Goal: Transaction & Acquisition: Obtain resource

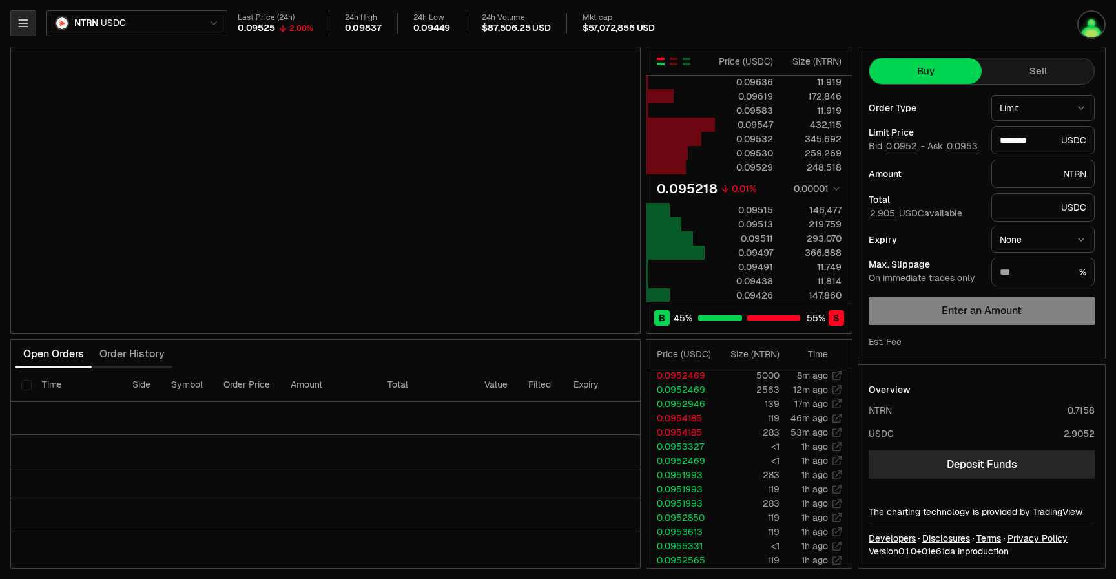
click at [20, 23] on icon "button" at bounding box center [23, 23] width 13 height 13
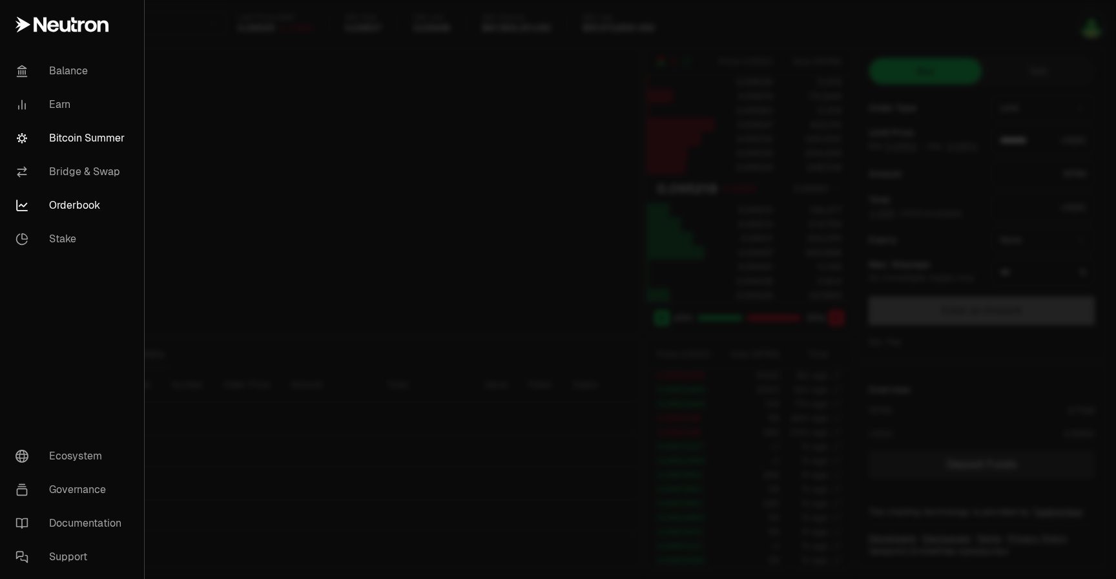
click at [62, 134] on link "Bitcoin Summer" at bounding box center [72, 138] width 134 height 34
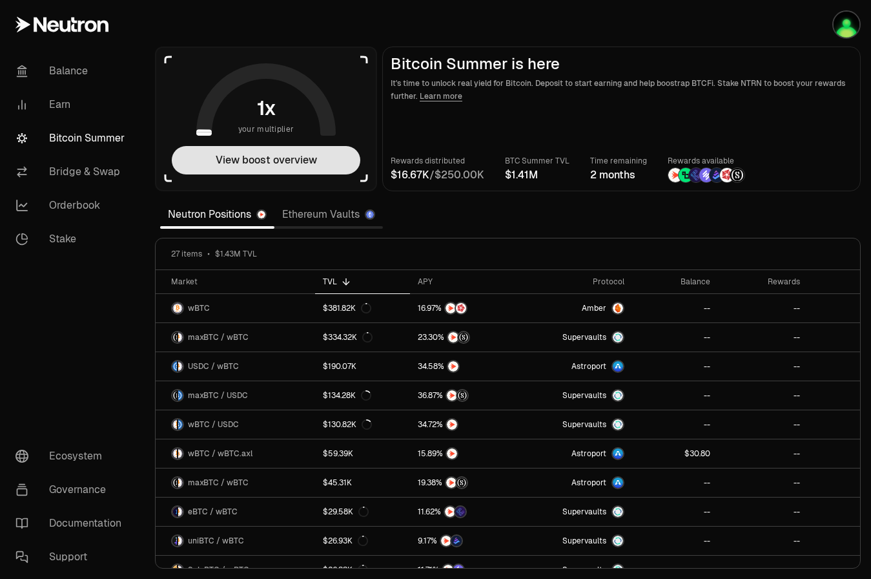
click at [321, 165] on button "View boost overview" at bounding box center [266, 160] width 189 height 28
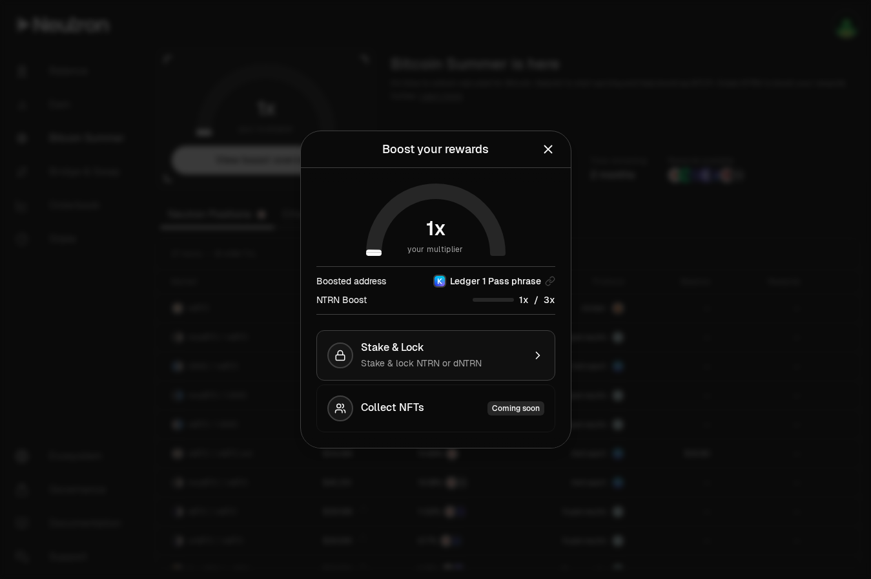
click at [451, 351] on div "Stake & Lock" at bounding box center [442, 347] width 163 height 13
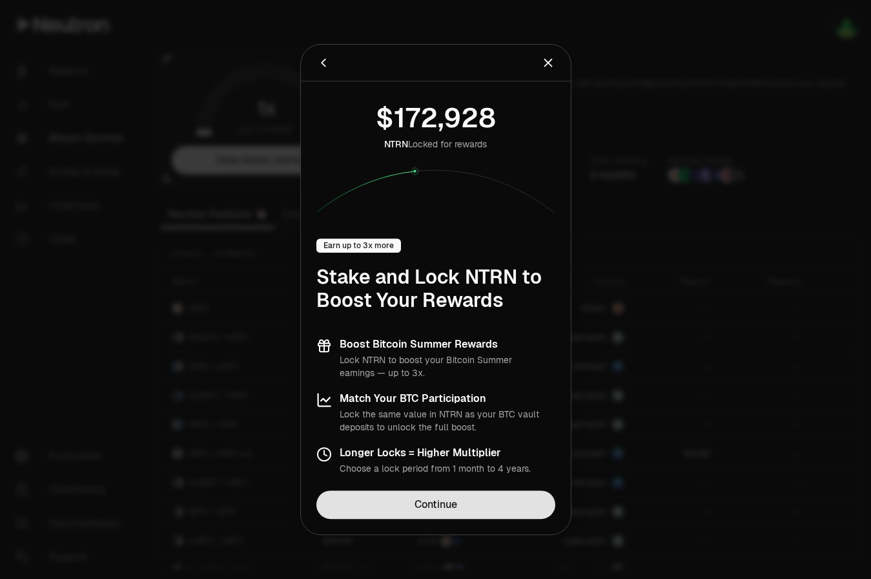
click at [427, 505] on link "Continue" at bounding box center [435, 504] width 239 height 28
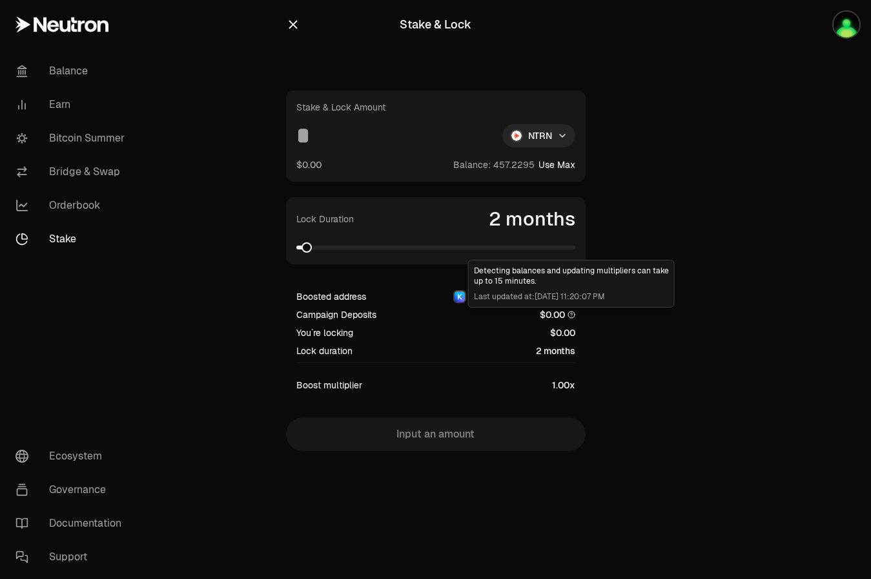
click at [568, 314] on circle at bounding box center [571, 314] width 6 height 6
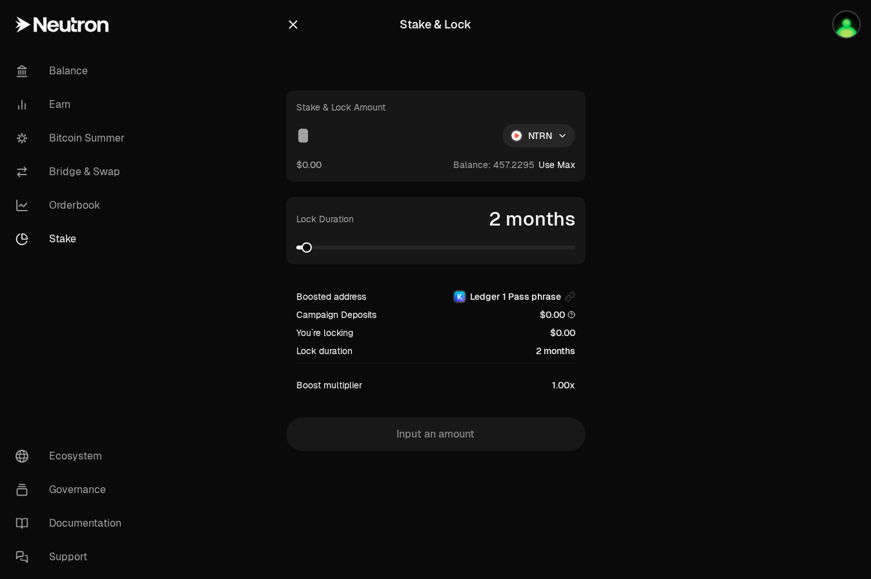
click at [568, 314] on circle at bounding box center [571, 314] width 6 height 6
click at [60, 198] on link "Orderbook" at bounding box center [72, 206] width 134 height 34
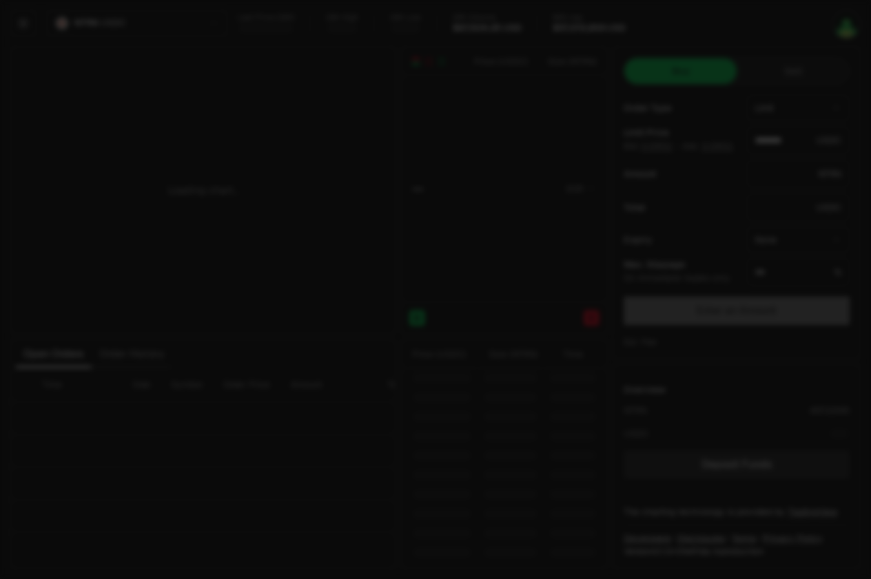
type input "********"
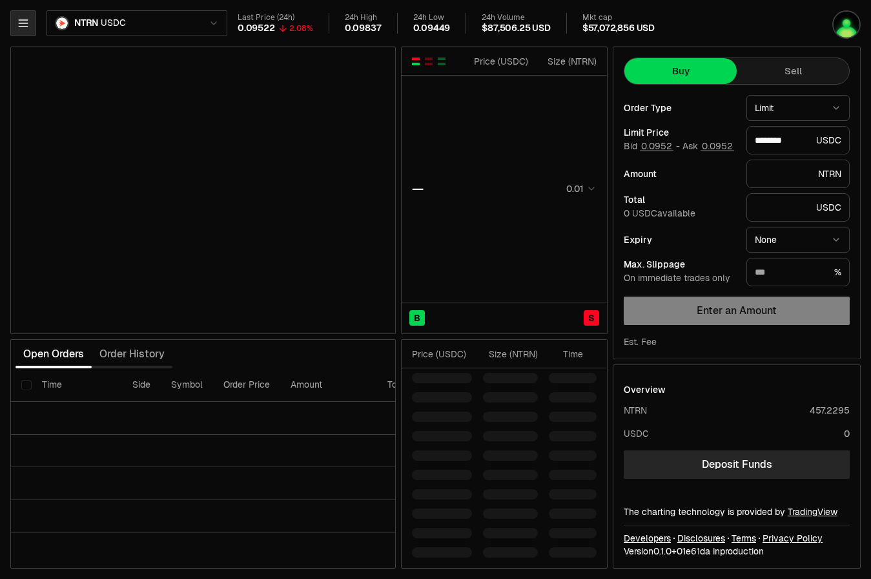
click at [16, 30] on button "button" at bounding box center [23, 23] width 26 height 26
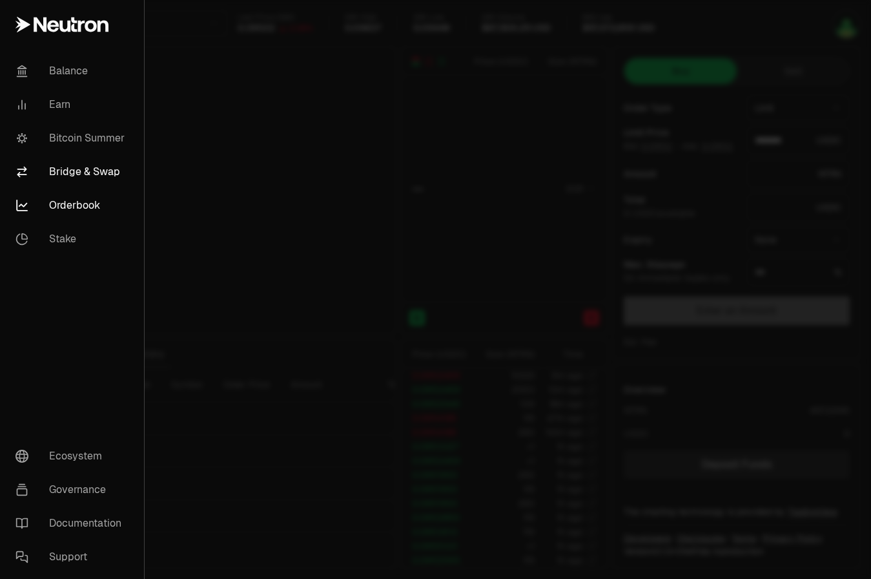
click at [55, 172] on link "Bridge & Swap" at bounding box center [72, 172] width 134 height 34
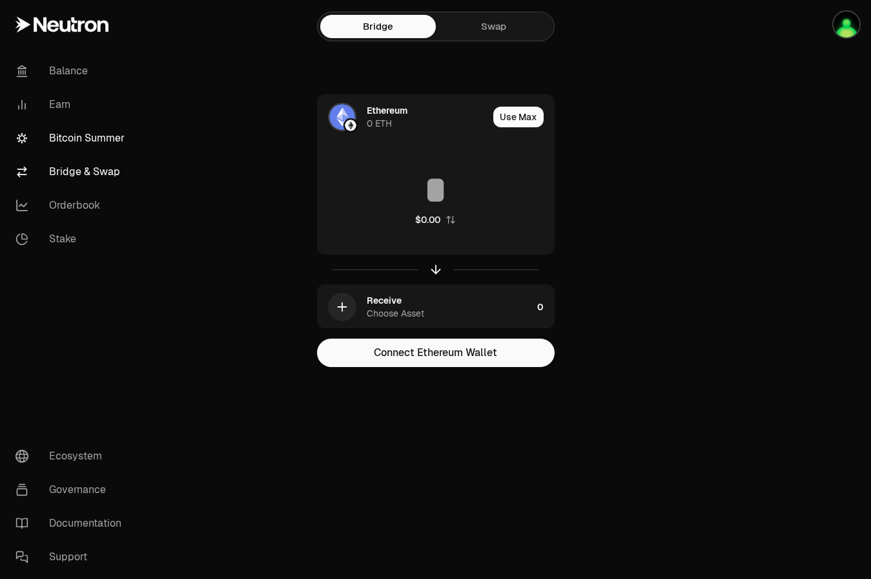
click at [63, 139] on link "Bitcoin Summer" at bounding box center [72, 138] width 134 height 34
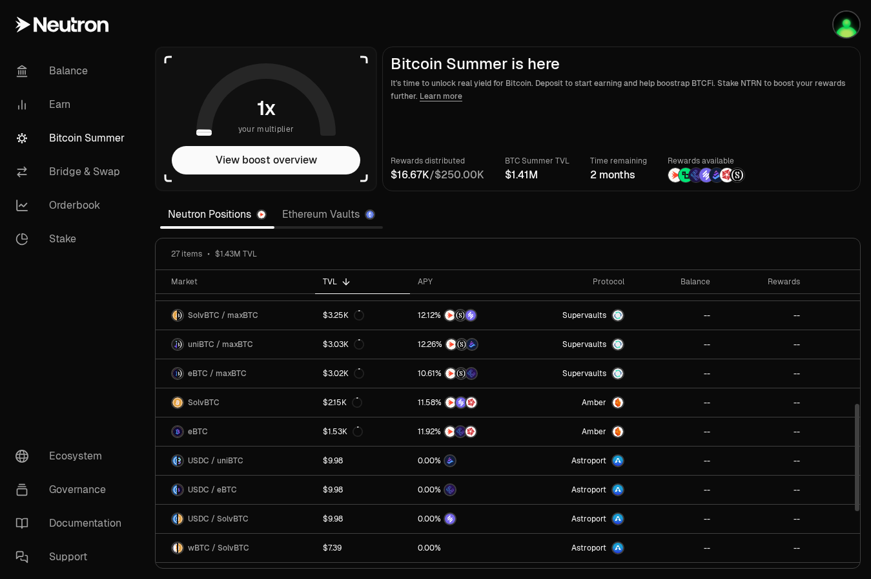
scroll to position [369, 0]
